Goal: Ask a question

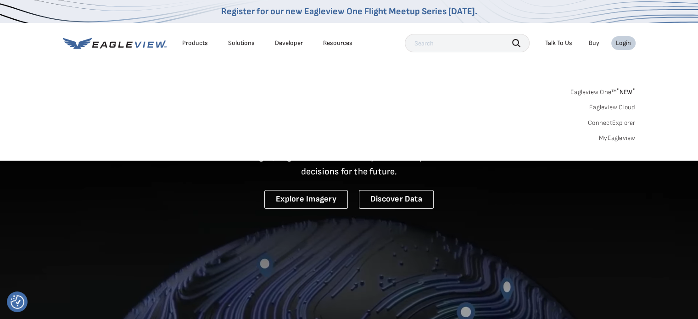
click at [608, 137] on link "MyEagleview" at bounding box center [617, 138] width 37 height 8
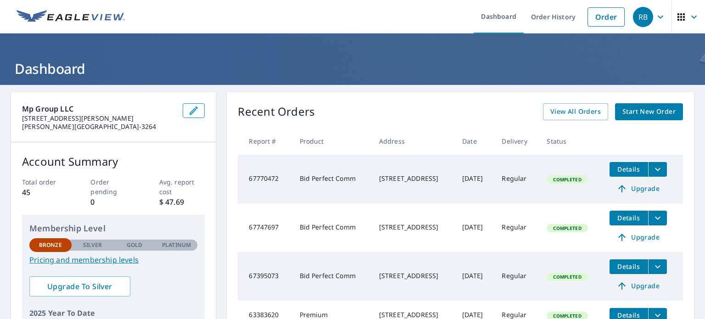
click at [688, 16] on icon "button" at bounding box center [693, 16] width 11 height 11
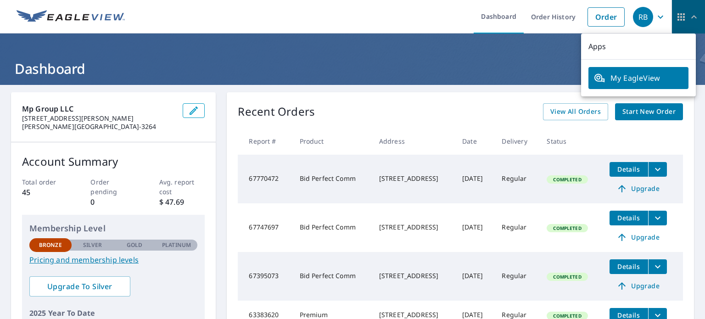
click at [688, 16] on icon "button" at bounding box center [693, 16] width 11 height 11
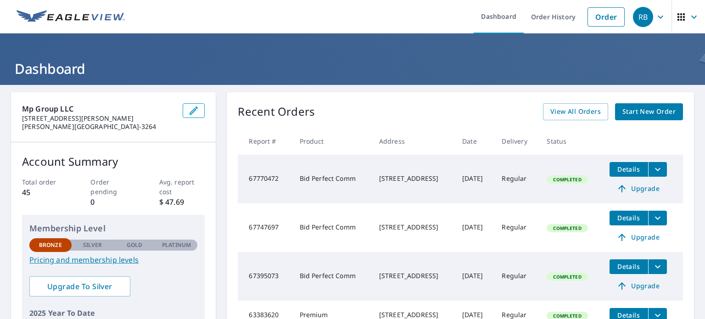
click at [671, 0] on button "button" at bounding box center [687, 16] width 33 height 33
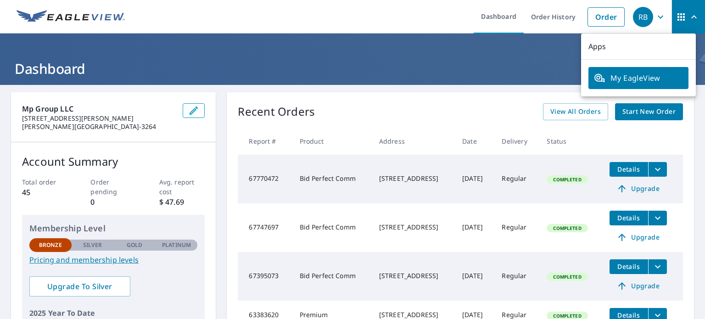
click at [671, 0] on button "button" at bounding box center [687, 16] width 33 height 33
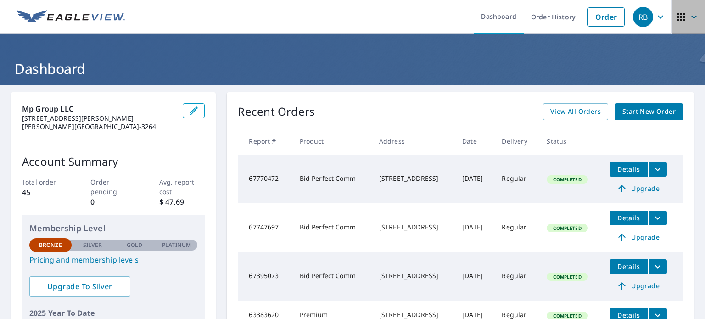
click at [688, 17] on icon "button" at bounding box center [693, 16] width 11 height 11
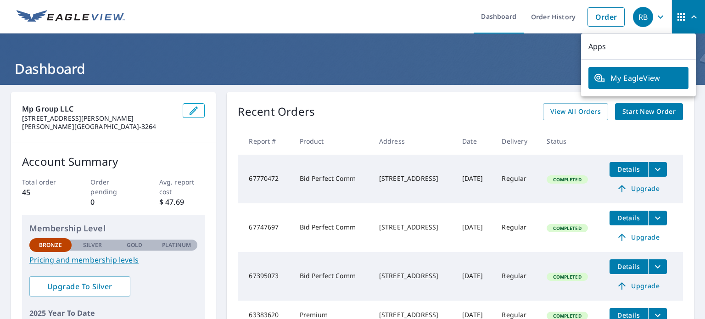
click at [633, 17] on div "RB" at bounding box center [643, 17] width 20 height 20
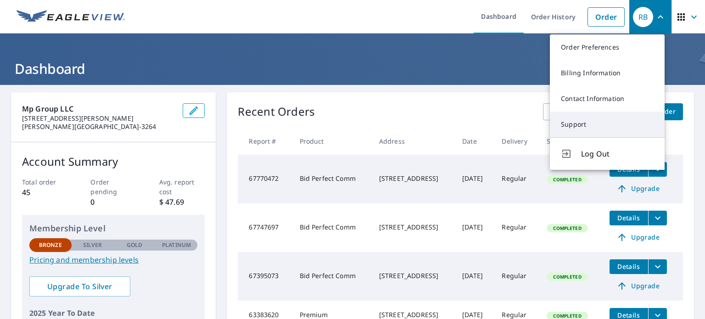
click at [580, 125] on link "Support" at bounding box center [607, 124] width 115 height 26
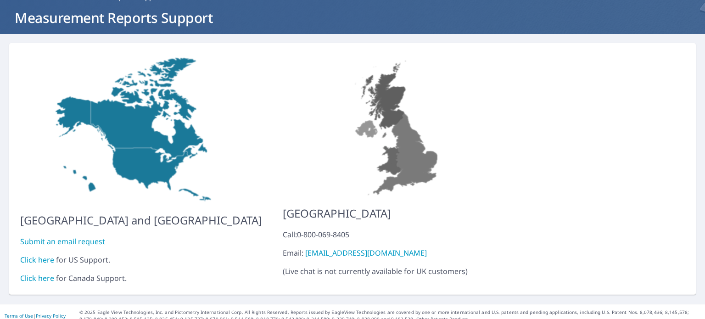
scroll to position [52, 0]
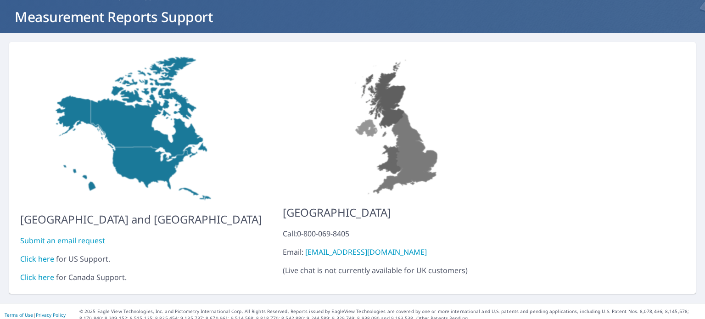
click at [39, 254] on link "Click here" at bounding box center [37, 259] width 34 height 10
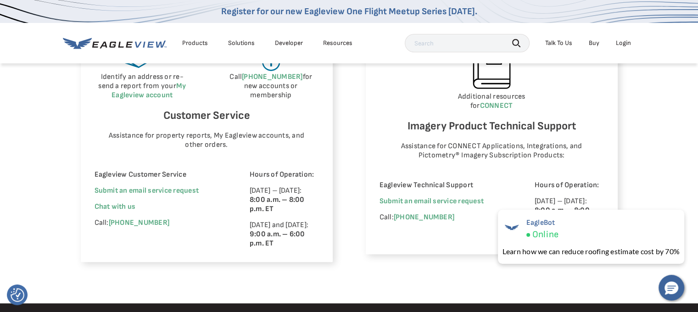
scroll to position [596, 0]
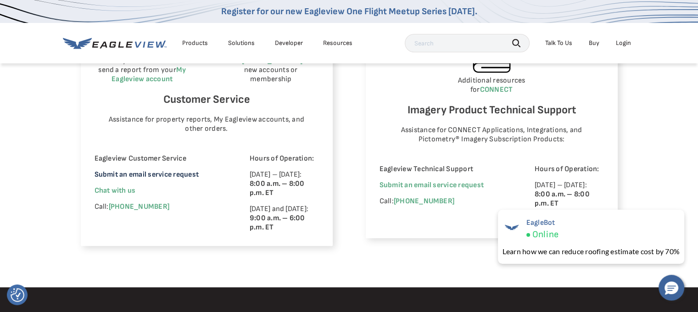
click at [136, 175] on link "Submit an email service request" at bounding box center [147, 174] width 104 height 9
